Goal: Obtain resource: Download file/media

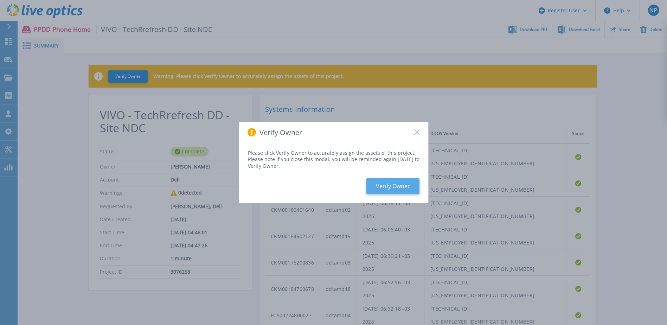
click at [409, 185] on button "Verify Owner" at bounding box center [392, 186] width 53 height 16
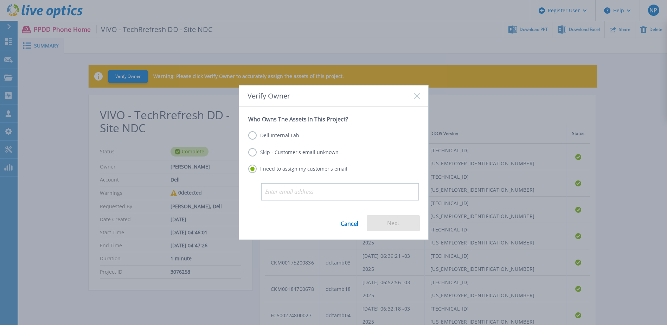
click at [268, 137] on label "Dell Internal Lab" at bounding box center [273, 135] width 51 height 8
click at [0, 0] on input "Dell Internal Lab" at bounding box center [0, 0] width 0 height 0
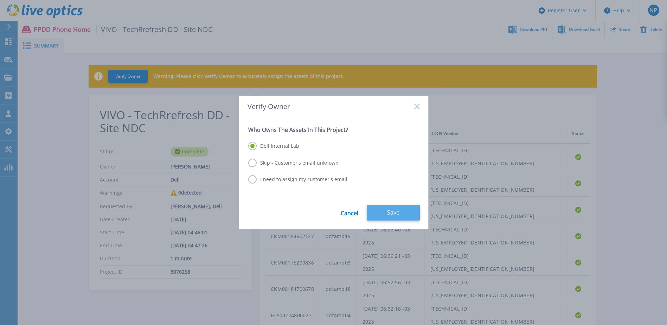
click at [397, 211] on button "Save" at bounding box center [393, 213] width 53 height 16
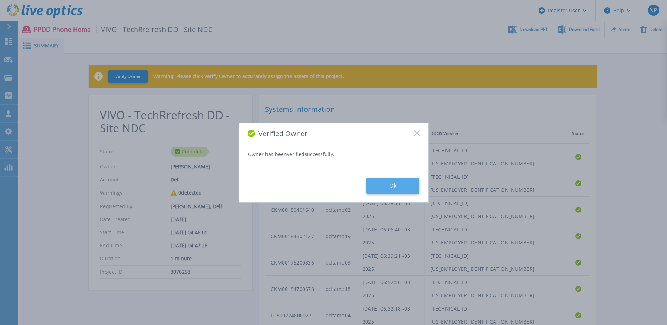
click at [385, 190] on button "Ok" at bounding box center [392, 186] width 53 height 16
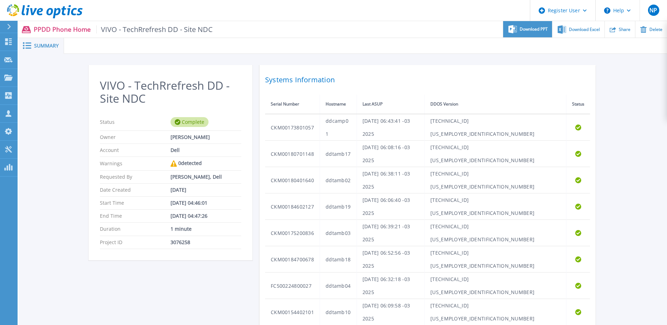
click at [540, 32] on div "Download PPT" at bounding box center [527, 29] width 49 height 17
